Goal: Information Seeking & Learning: Learn about a topic

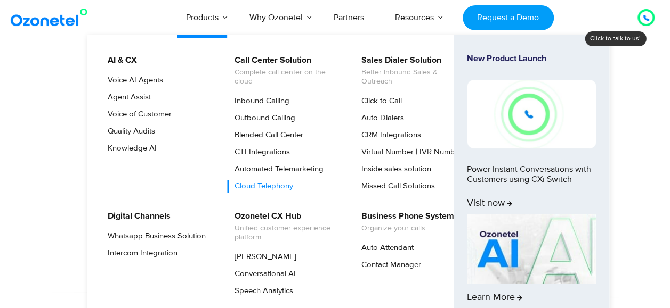
click at [274, 181] on link "Cloud Telephony" at bounding box center [260, 186] width 67 height 13
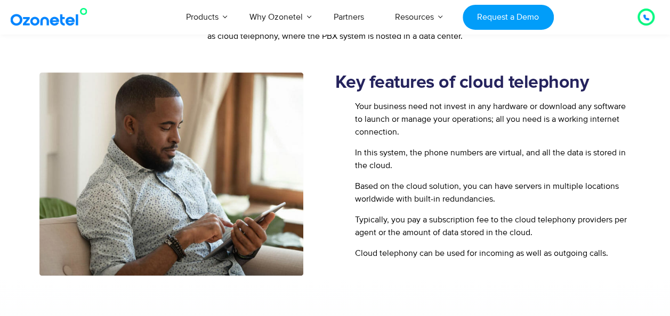
scroll to position [266, 0]
